Goal: Check status: Check status

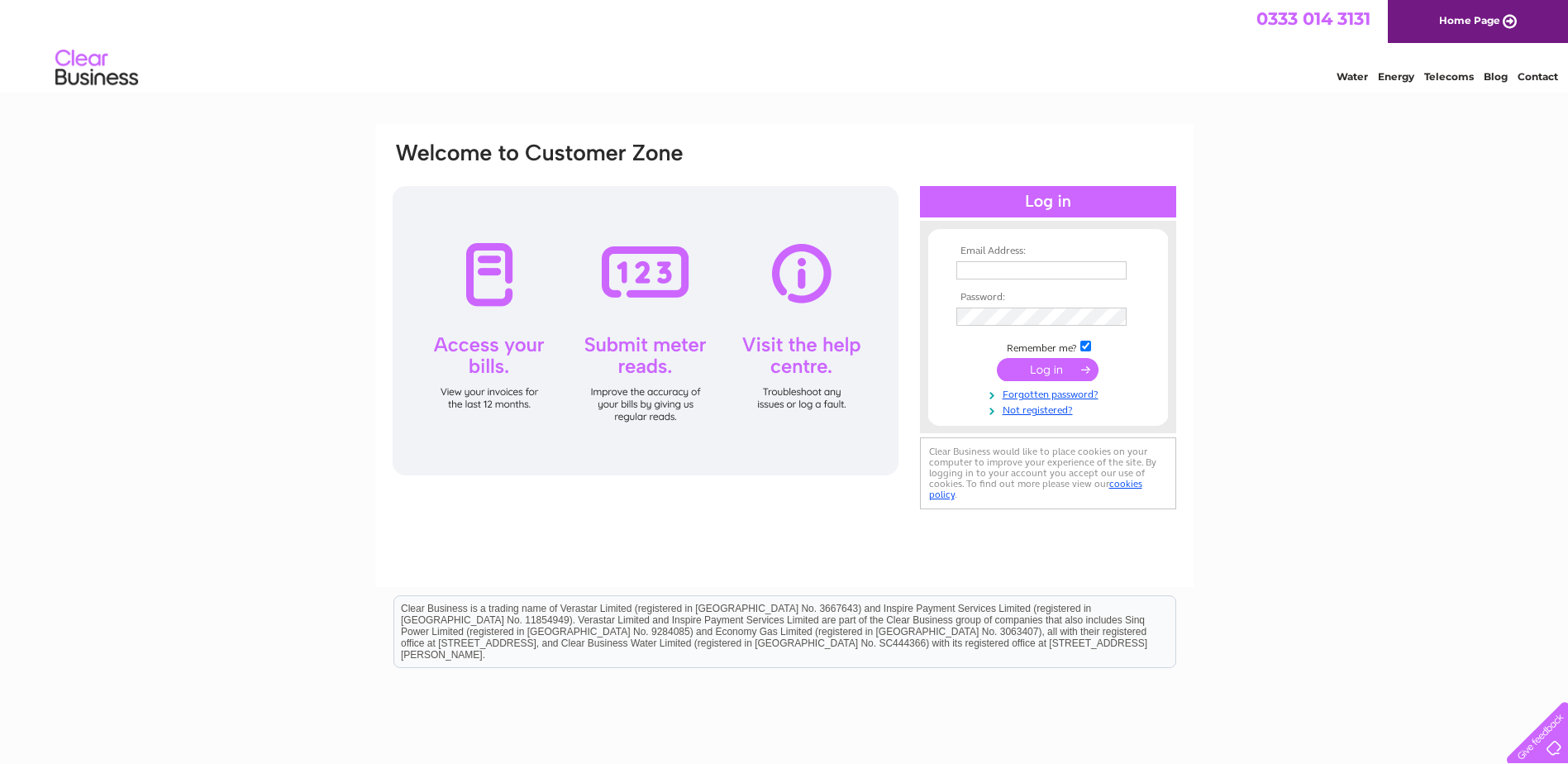
type input "Estates@aberdeenshire.gov.uk"
click at [1043, 369] on input "submit" at bounding box center [1047, 369] width 102 height 23
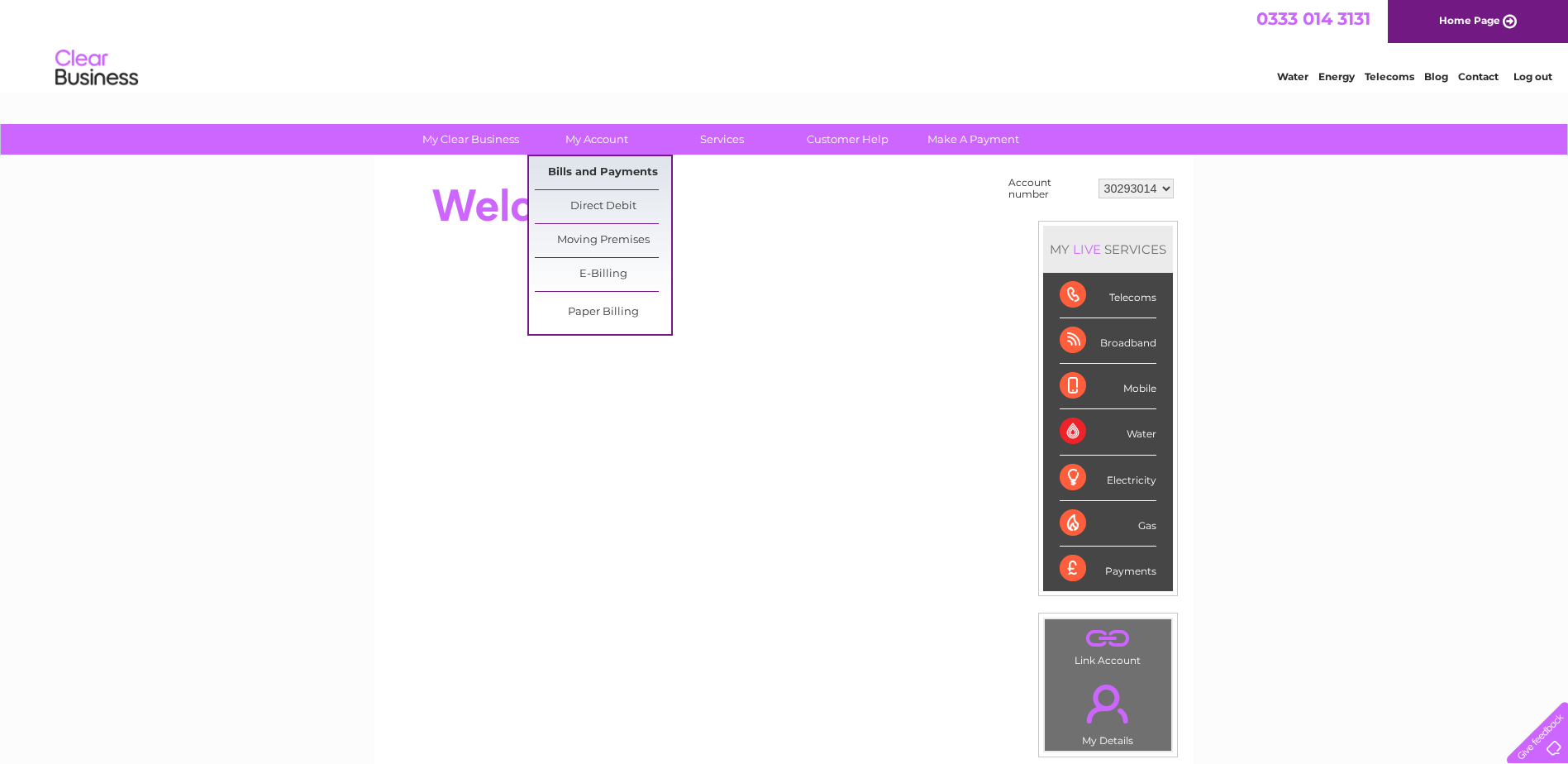
click at [604, 168] on link "Bills and Payments" at bounding box center [602, 172] width 136 height 33
click at [587, 136] on link "My Account" at bounding box center [595, 139] width 136 height 30
click at [599, 172] on link "Bills and Payments" at bounding box center [602, 172] width 136 height 33
click at [616, 170] on link "Bills and Payments" at bounding box center [602, 172] width 136 height 33
click at [604, 168] on link "Bills and Payments" at bounding box center [602, 172] width 136 height 33
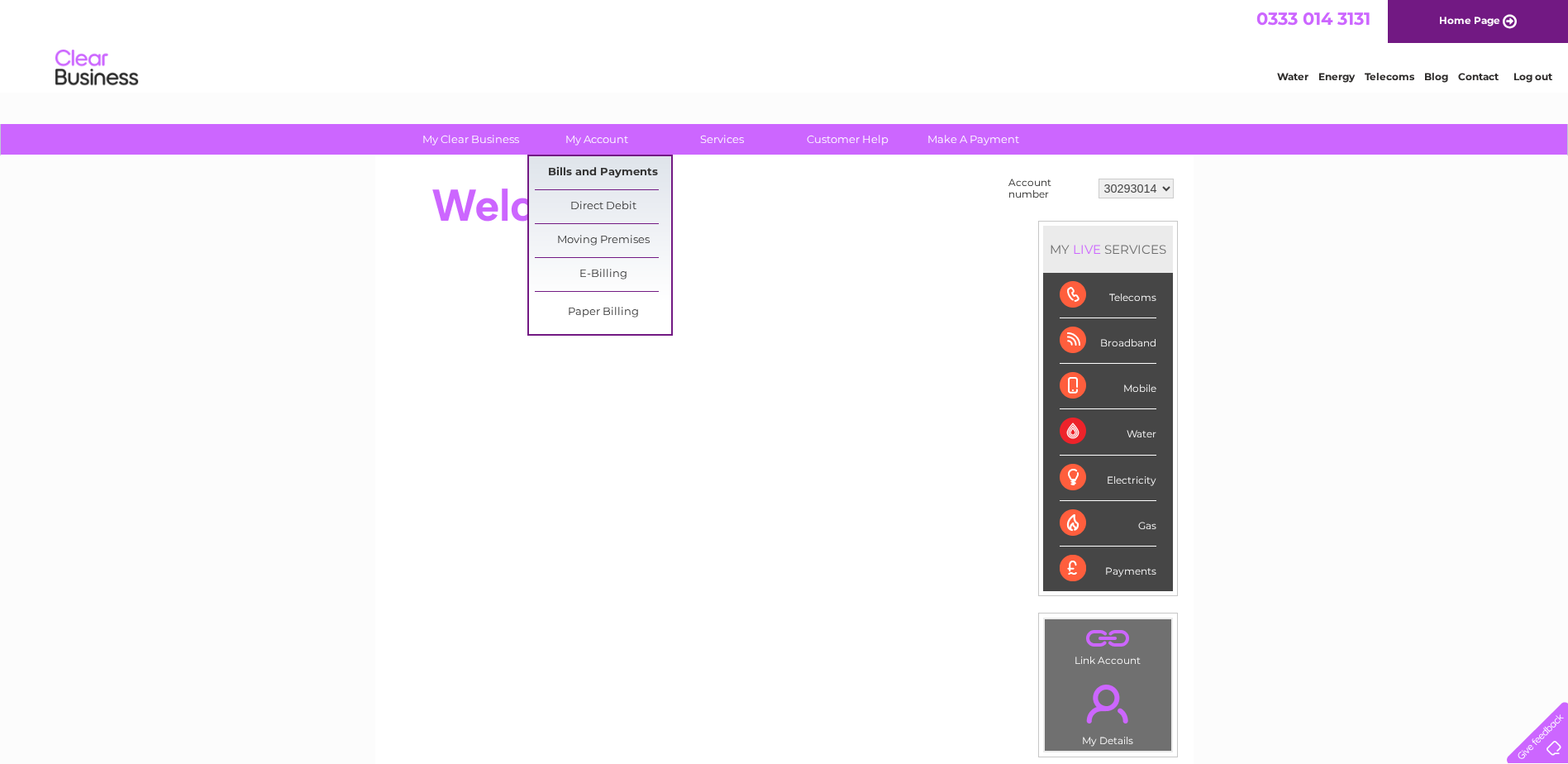
click at [629, 172] on link "Bills and Payments" at bounding box center [602, 172] width 136 height 33
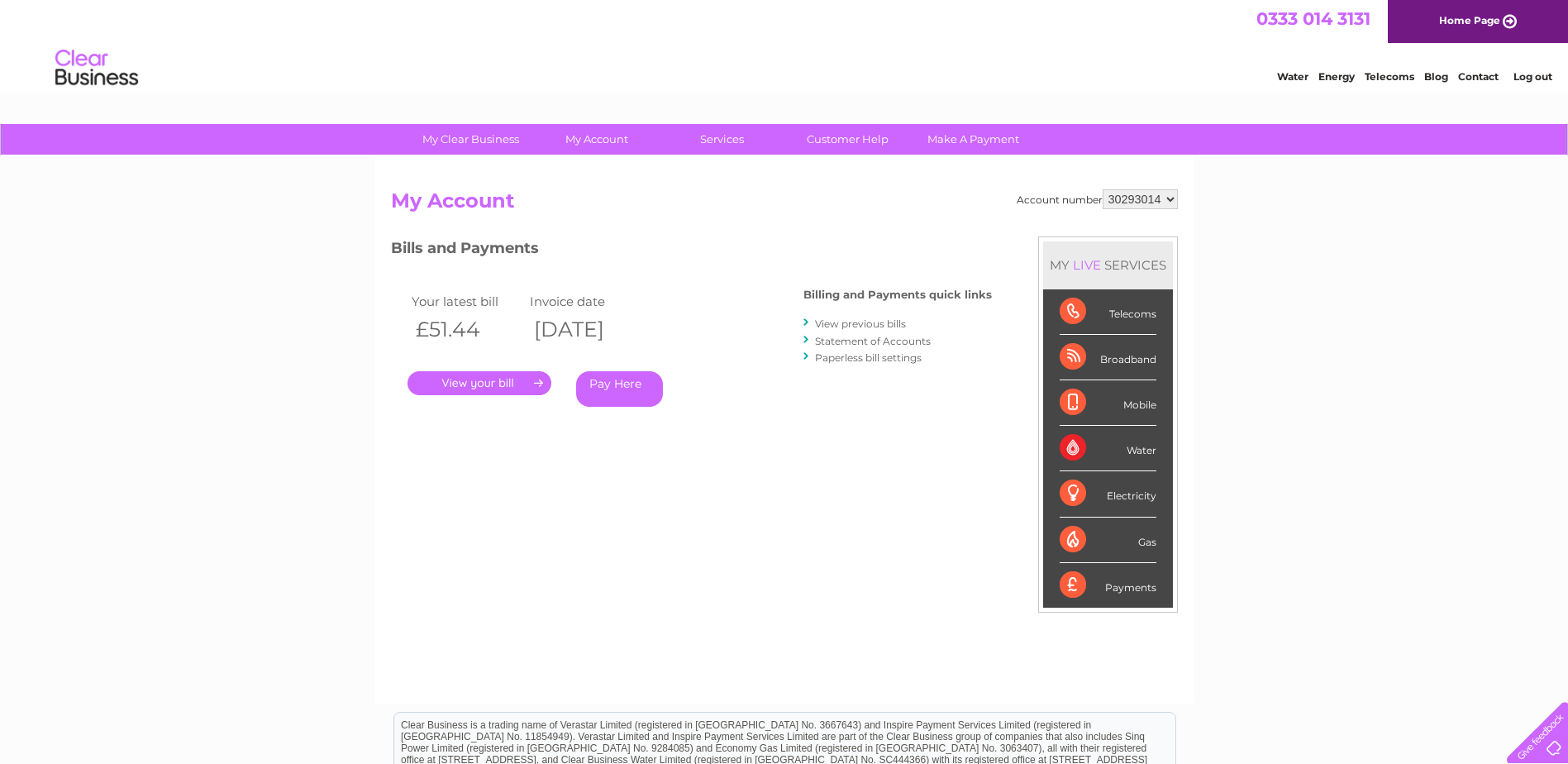
click at [867, 339] on link "Statement of Accounts" at bounding box center [873, 341] width 116 height 12
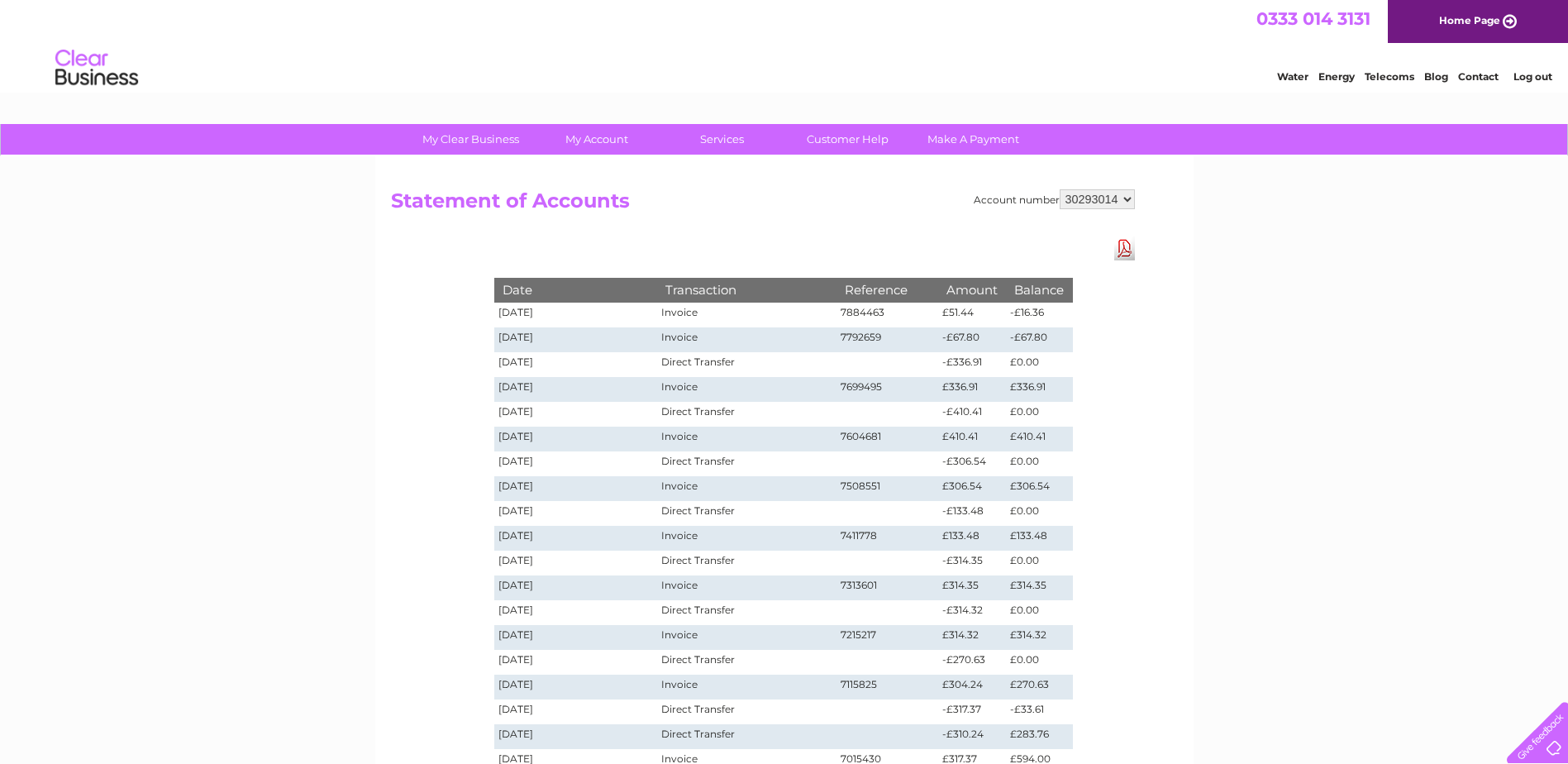
click at [1128, 198] on select "30293014 30293017 30293023 30293024 30293027 30293028 30293029 30293033 30304177" at bounding box center [1096, 199] width 75 height 20
select select "30293017"
click at [1059, 189] on select "30293014 30293017 30293023 30293024 30293027 30293028 30293029 30293033 30304177" at bounding box center [1096, 199] width 75 height 20
click at [1128, 198] on select "30293014 30293017 30293023 30293024 30293027 30293028 30293029 30293033 30304177" at bounding box center [1096, 199] width 75 height 20
select select "30293023"
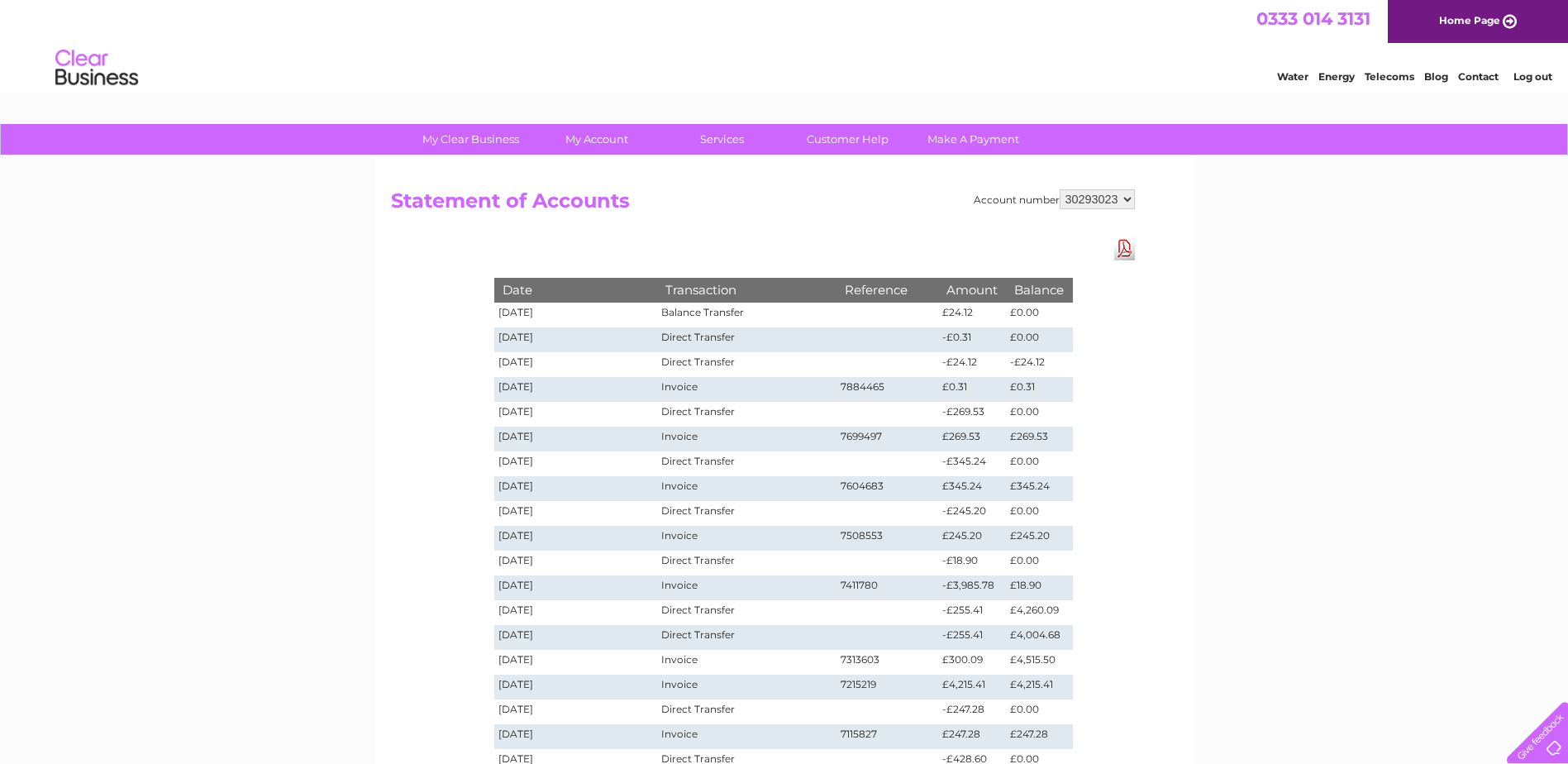
click at [1059, 189] on select "30293014 30293017 30293023 30293024 30293027 30293028 30293029 30293033 30304177" at bounding box center [1096, 199] width 75 height 20
click at [1125, 200] on select "30293014 30293017 30293023 30293024 30293027 30293028 30293029 30293033 30304177" at bounding box center [1096, 199] width 75 height 20
select select "30293024"
click at [1059, 189] on select "30293014 30293017 30293023 30293024 30293027 30293028 30293029 30293033 30304177" at bounding box center [1096, 199] width 75 height 20
click at [1127, 198] on select "30293014 30293017 30293023 30293024 30293027 30293028 30293029 30293033 30304177" at bounding box center [1096, 199] width 75 height 20
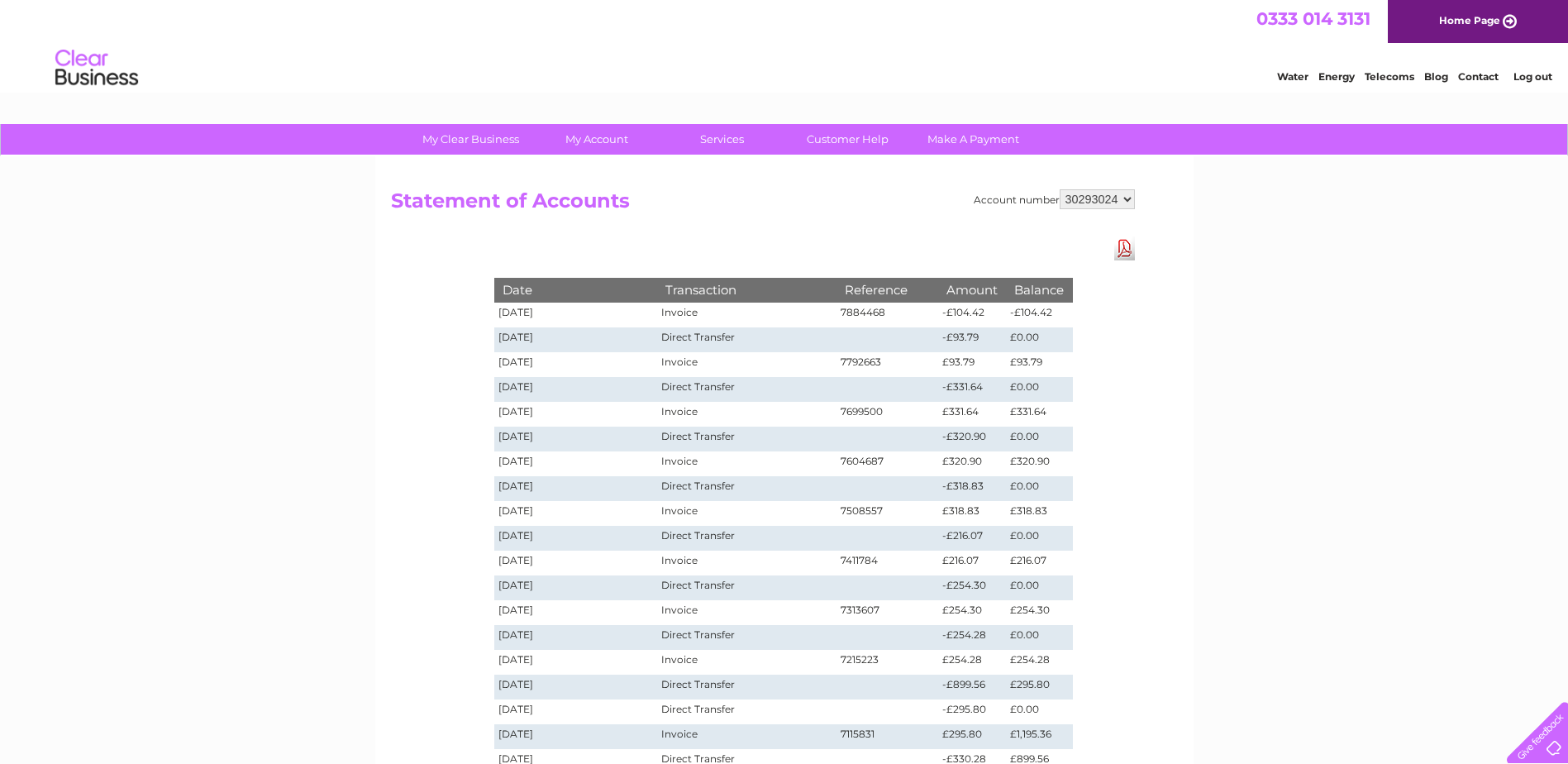
select select "30304177"
click at [1059, 189] on select "30293014 30293017 30293023 30293024 30293027 30293028 30293029 30293033 30304177" at bounding box center [1096, 199] width 75 height 20
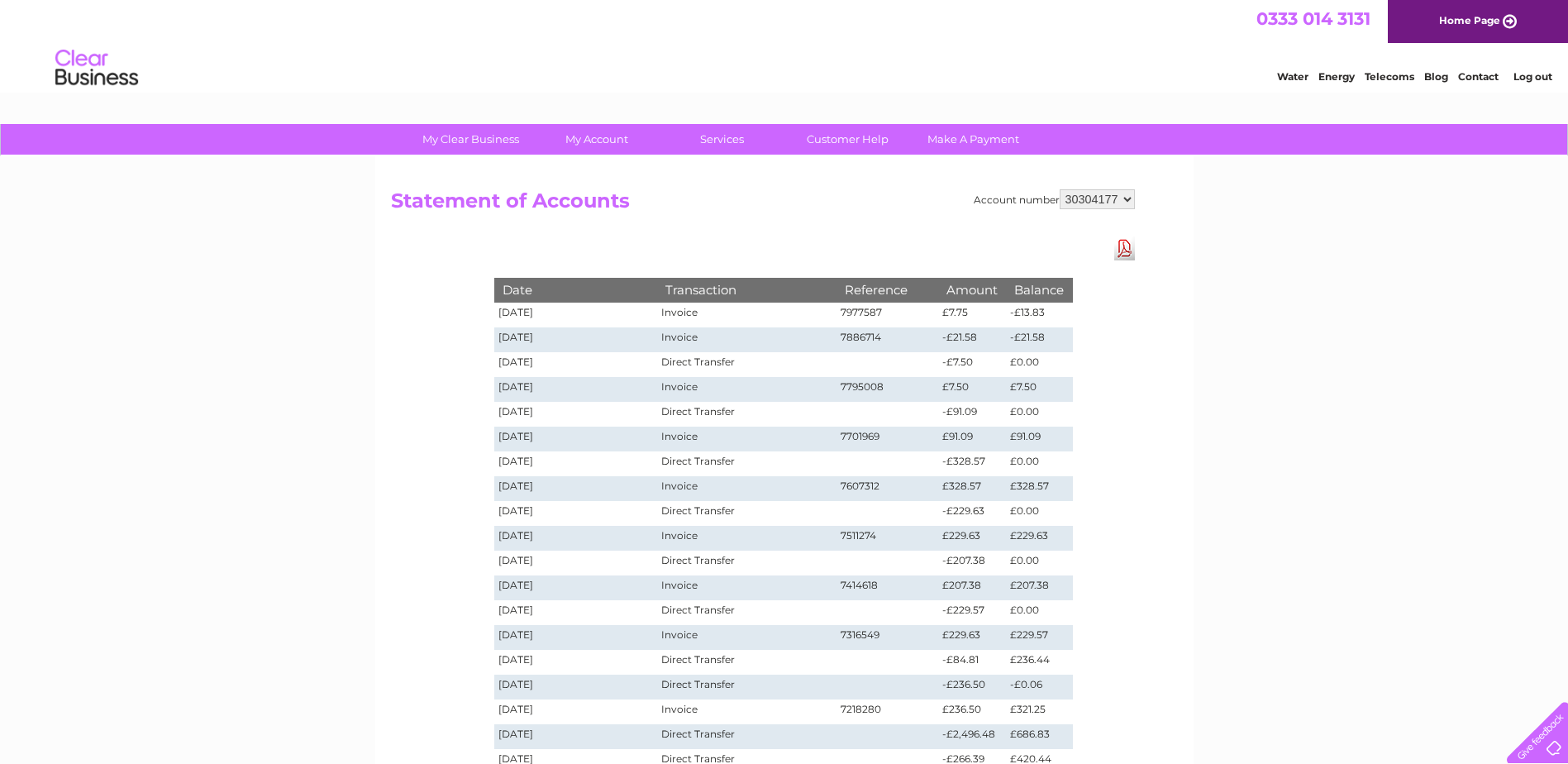
click at [1128, 198] on select "30293014 30293017 30293023 30293024 30293027 30293028 30293029 30293033 30304177" at bounding box center [1096, 199] width 75 height 20
select select "30293027"
click at [1059, 189] on select "30293014 30293017 30293023 30293024 30293027 30293028 30293029 30293033 30304177" at bounding box center [1096, 199] width 75 height 20
click at [1128, 196] on select "30293014 30293017 30293023 30293024 30293027 30293028 30293029 30293033 30304177" at bounding box center [1096, 199] width 75 height 20
select select "30293029"
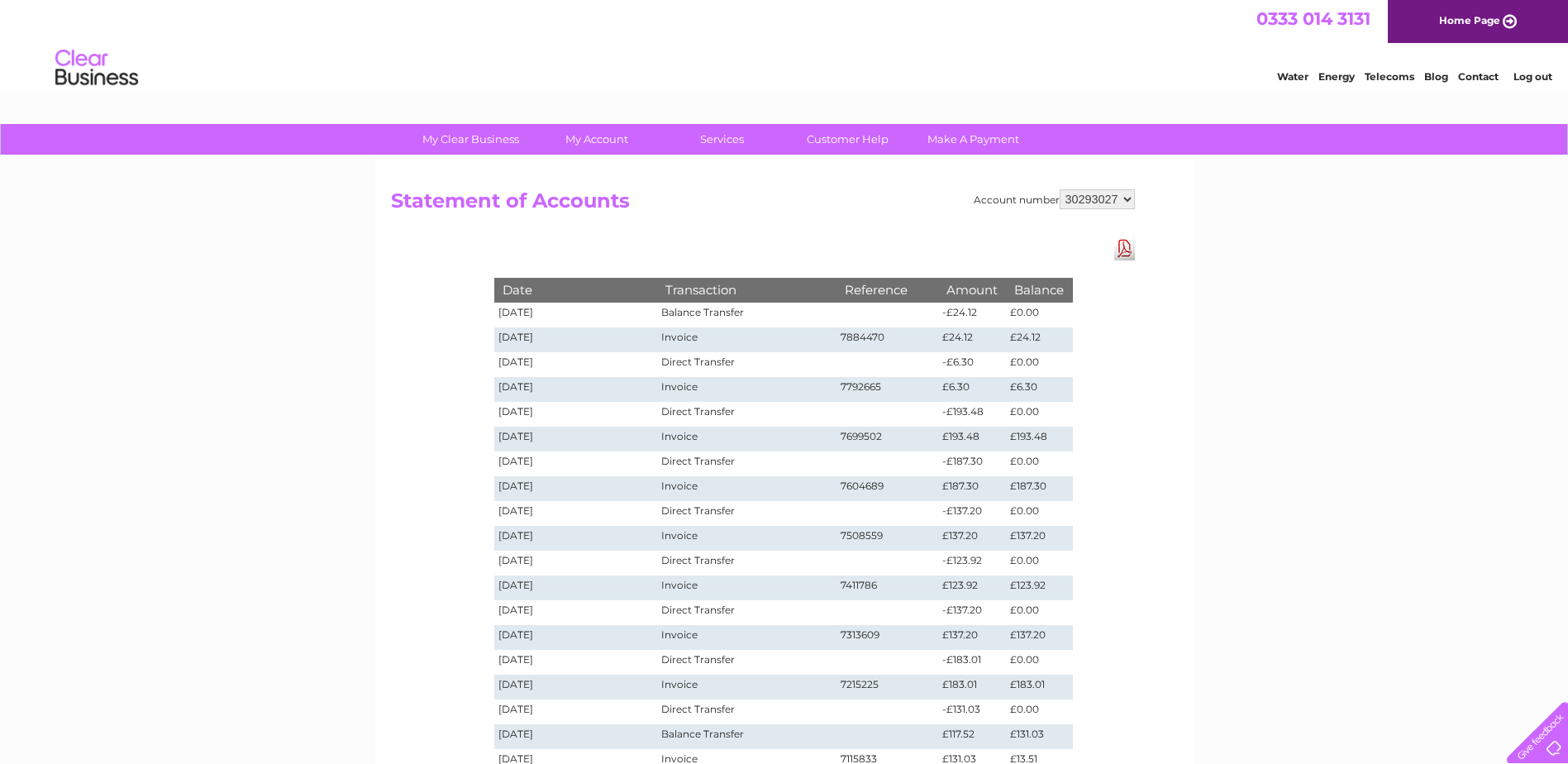
click at [1059, 189] on select "30293014 30293017 30293023 30293024 30293027 30293028 30293029 30293033 30304177" at bounding box center [1096, 199] width 75 height 20
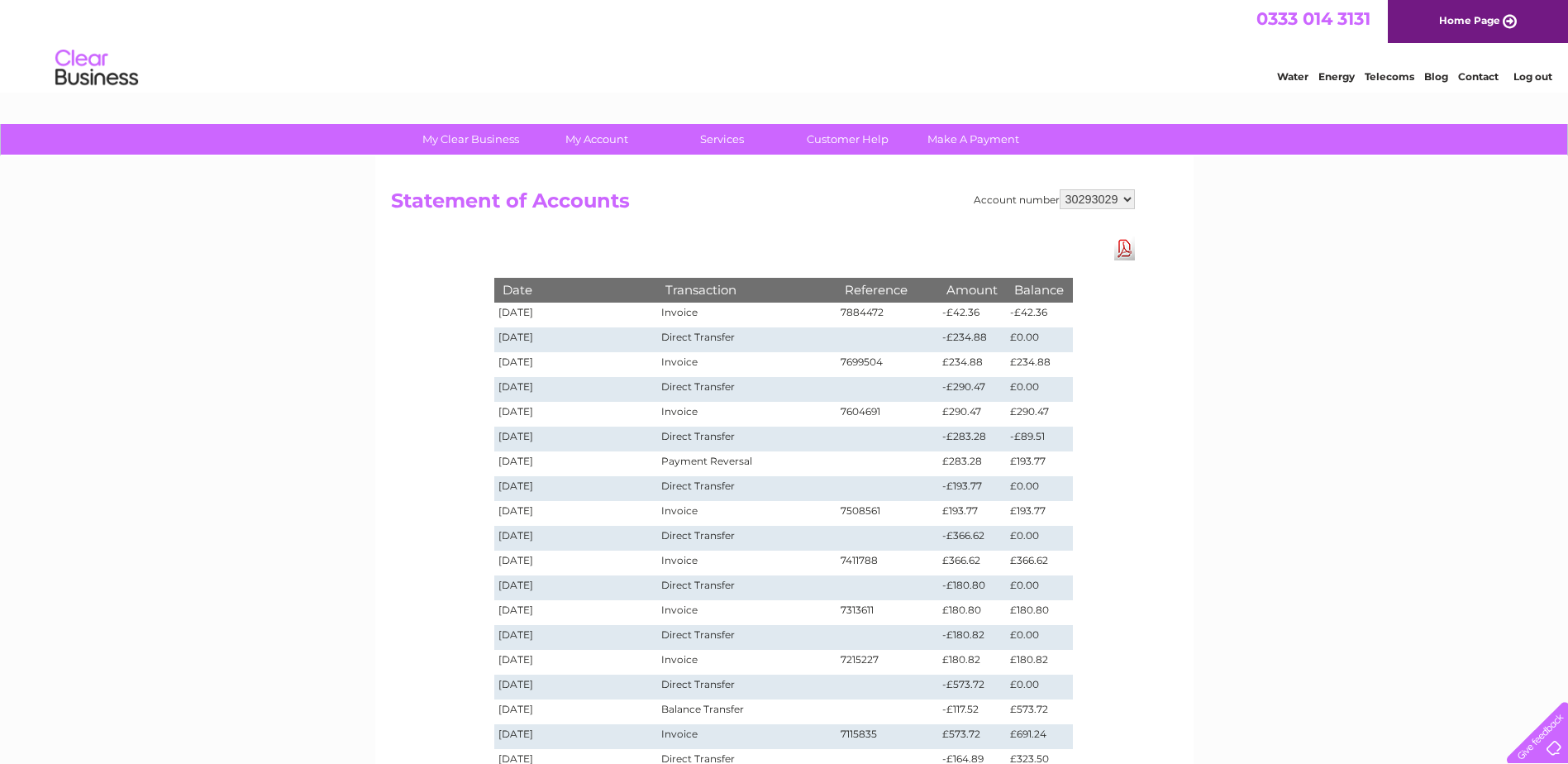
click at [1131, 199] on select "30293014 30293017 30293023 30293024 30293027 30293028 30293029 30293033 30304177" at bounding box center [1096, 199] width 75 height 20
select select "30293028"
click at [1059, 189] on select "30293014 30293017 30293023 30293024 30293027 30293028 30293029 30293033 30304177" at bounding box center [1096, 199] width 75 height 20
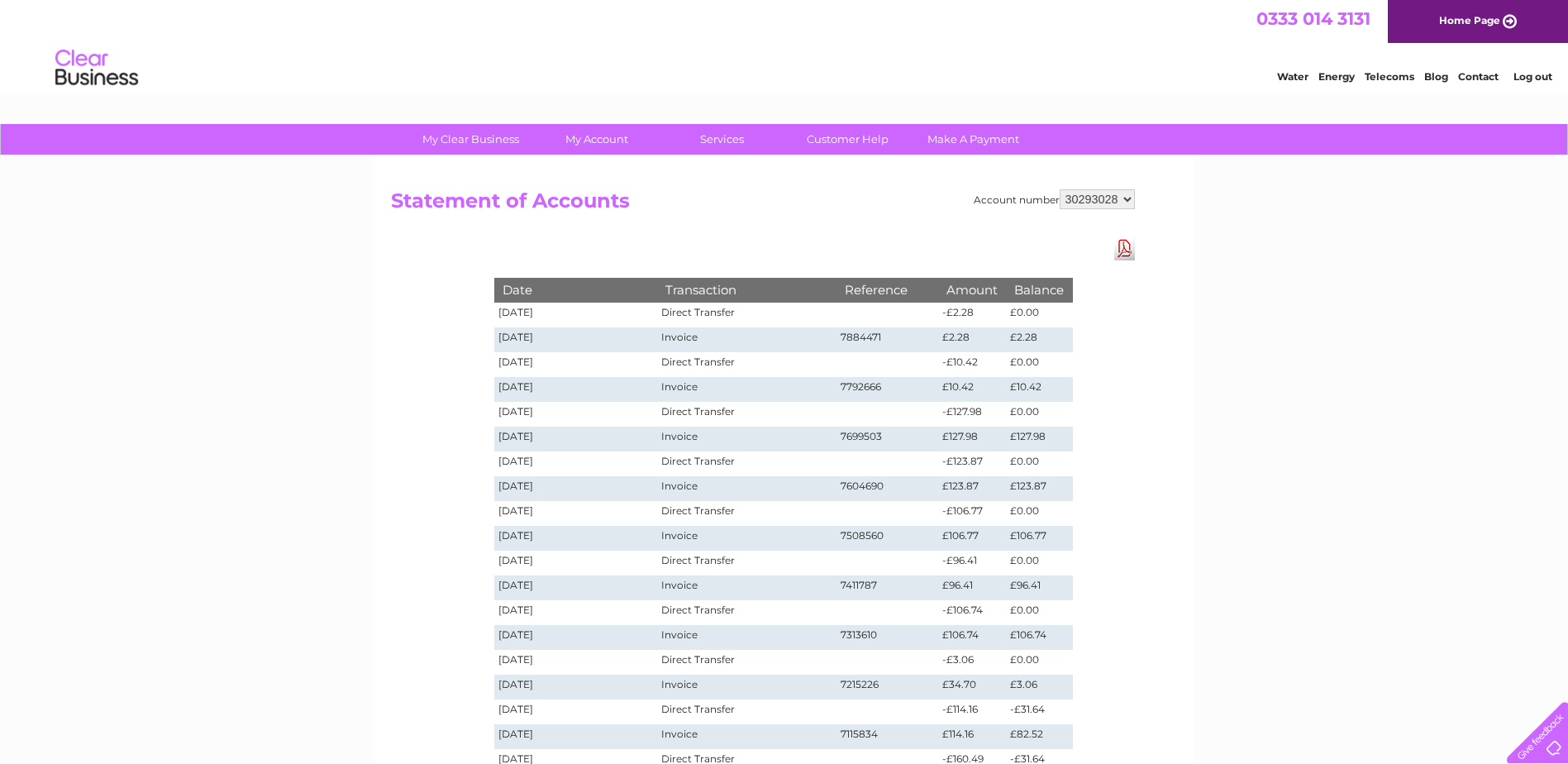
click at [1128, 197] on select "30293014 30293017 30293023 30293024 30293027 30293028 30293029 30293033 30304177" at bounding box center [1096, 199] width 75 height 20
select select "30293033"
click at [1059, 189] on select "30293014 30293017 30293023 30293024 30293027 30293028 30293029 30293033 30304177" at bounding box center [1096, 199] width 75 height 20
